Goal: Information Seeking & Learning: Learn about a topic

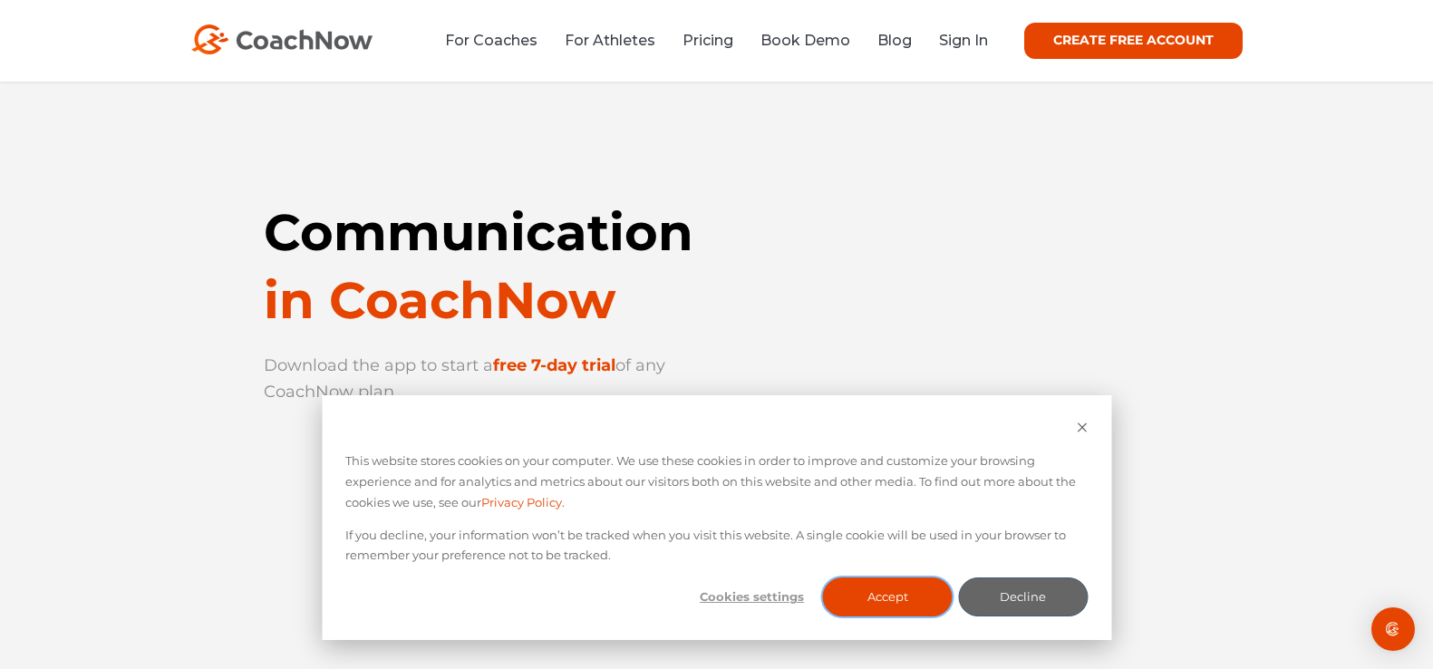
click at [856, 586] on button "Accept" at bounding box center [888, 596] width 130 height 39
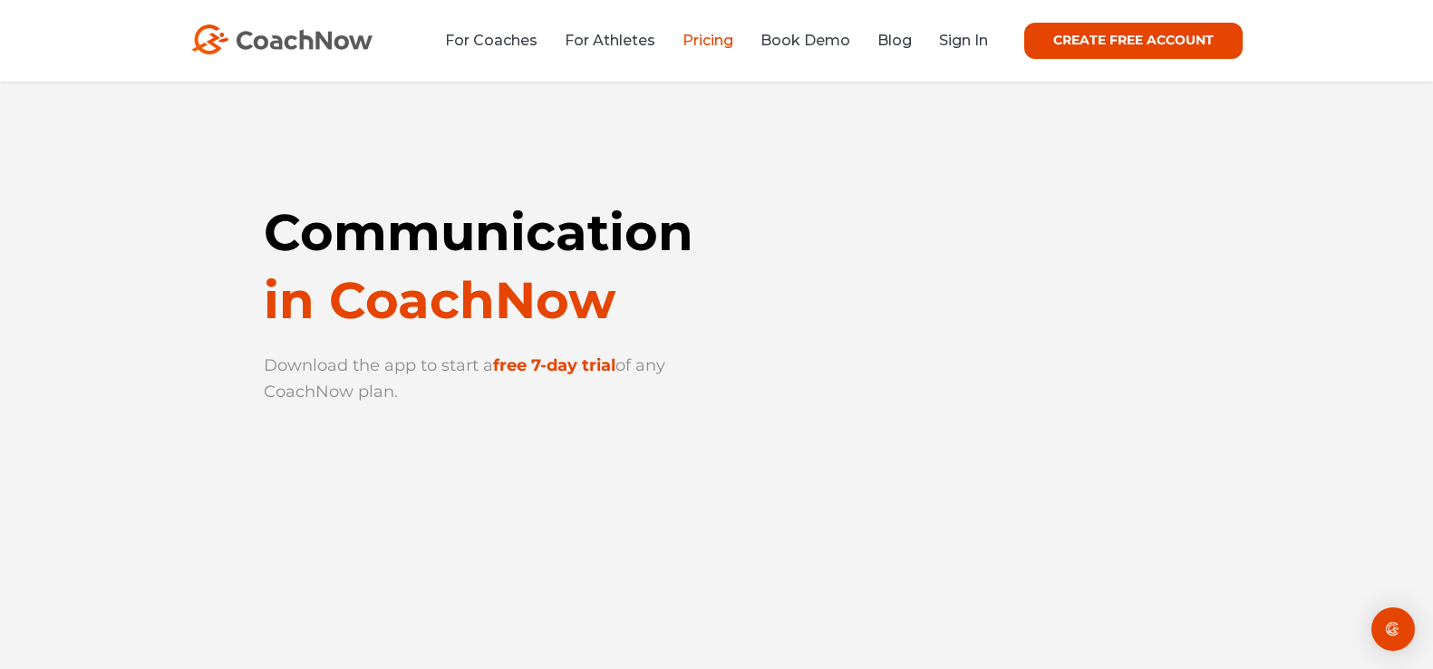
click at [715, 42] on link "Pricing" at bounding box center [707, 40] width 51 height 17
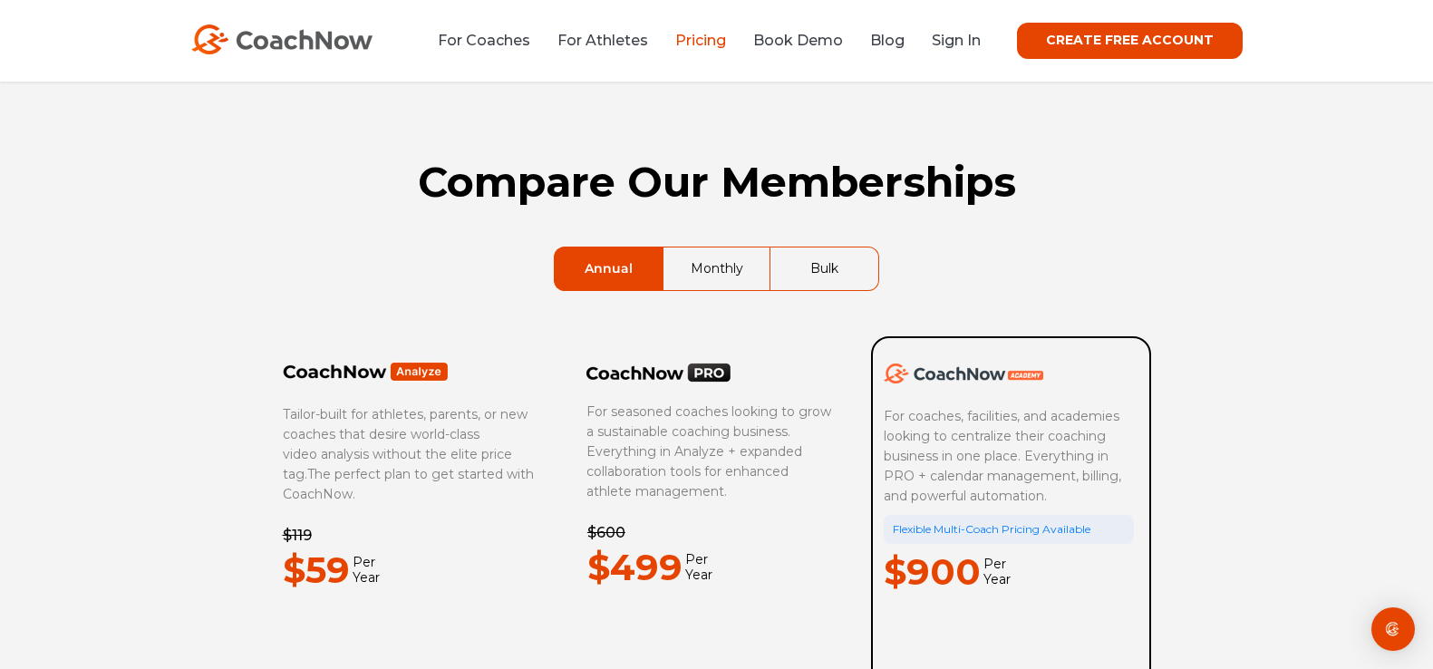
click at [488, 27] on div "For Coaches For Athletes Pricing Book Demo Blog Sign In CREATE FREE ACCOUNT CRE…" at bounding box center [716, 41] width 1051 height 36
click at [506, 64] on div "For Coaches For Athletes Pricing Book Demo Blog Sign In CREATE FREE ACCOUNT CRE…" at bounding box center [716, 41] width 1433 height 82
click at [516, 36] on link "For Coaches" at bounding box center [484, 40] width 92 height 17
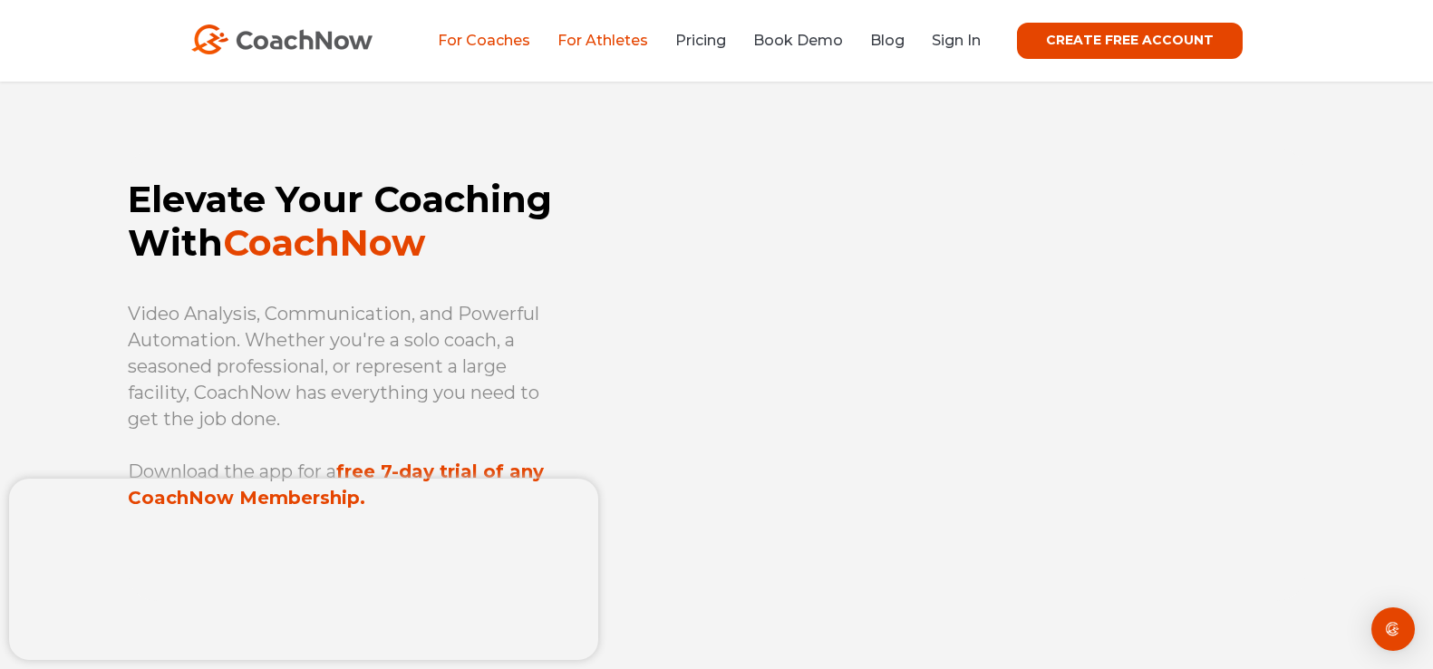
click at [619, 40] on link "For Athletes" at bounding box center [602, 40] width 91 height 17
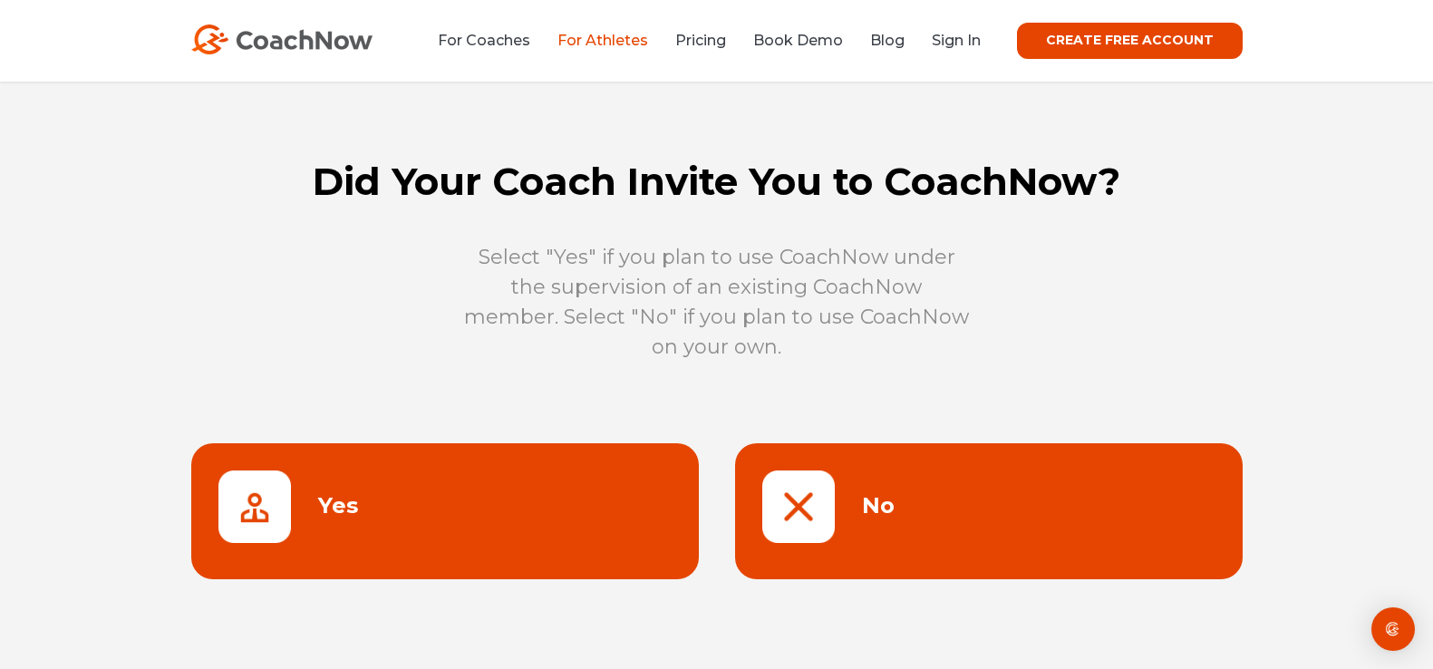
click at [850, 480] on link at bounding box center [988, 511] width 507 height 136
